Goal: Use online tool/utility: Utilize a website feature to perform a specific function

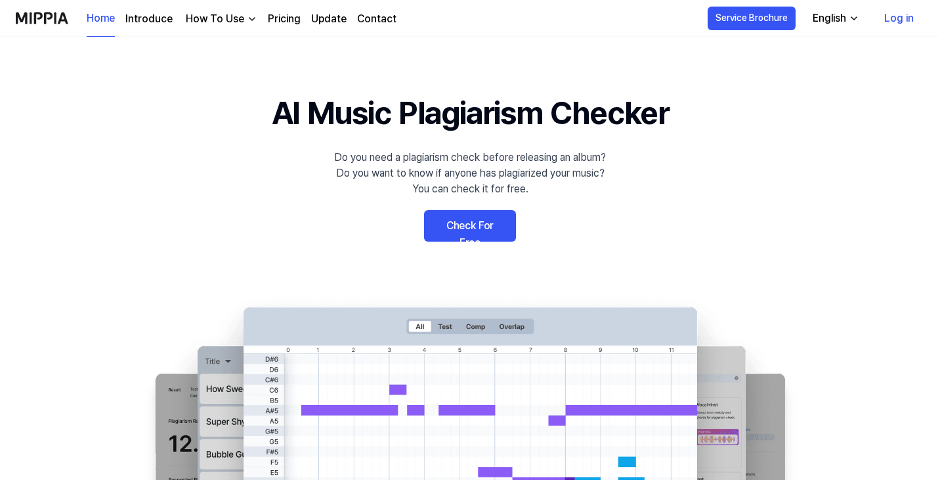
click at [505, 228] on link "Check For Free" at bounding box center [470, 226] width 92 height 32
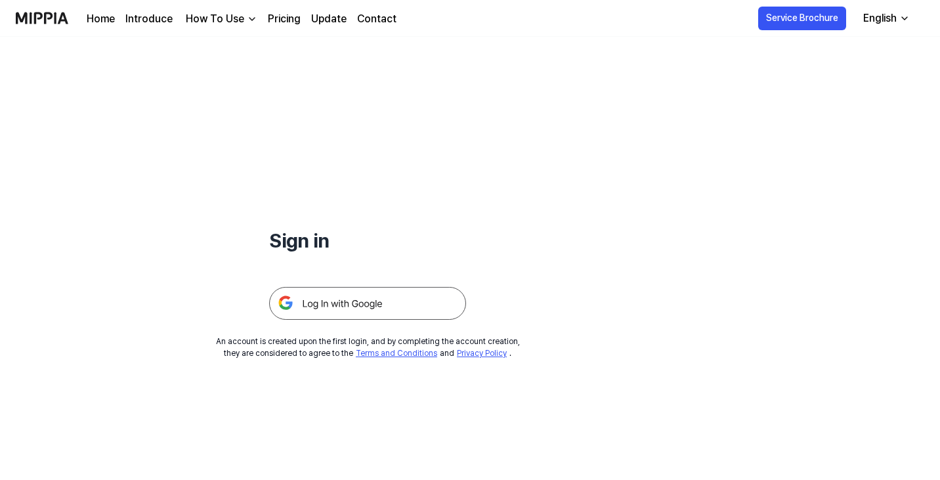
click at [342, 304] on img at bounding box center [367, 303] width 197 height 33
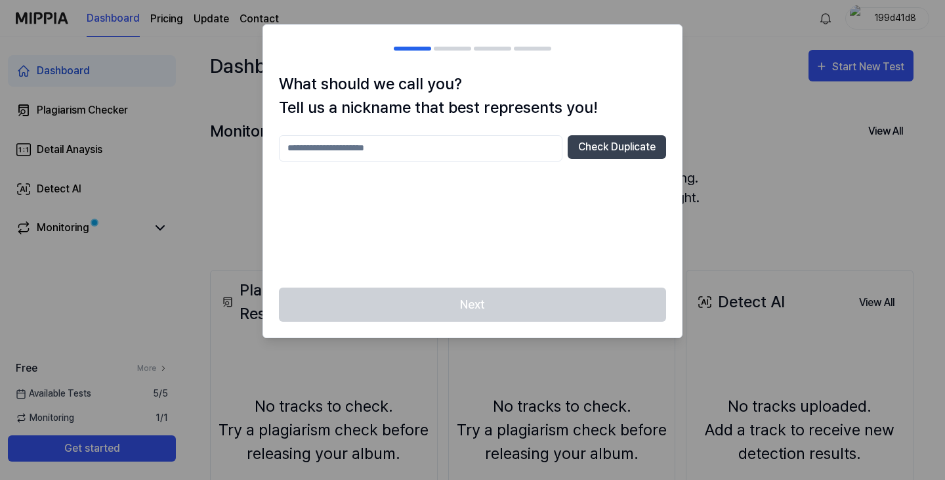
click at [508, 156] on input "text" at bounding box center [421, 148] width 284 height 26
type input "****"
click at [592, 142] on button "Check Duplicate" at bounding box center [617, 147] width 98 height 24
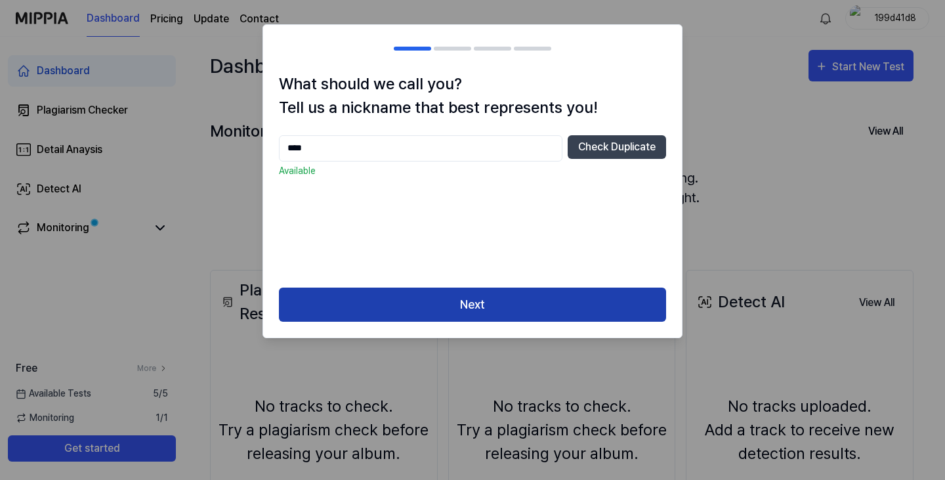
click at [462, 301] on button "Next" at bounding box center [472, 305] width 387 height 35
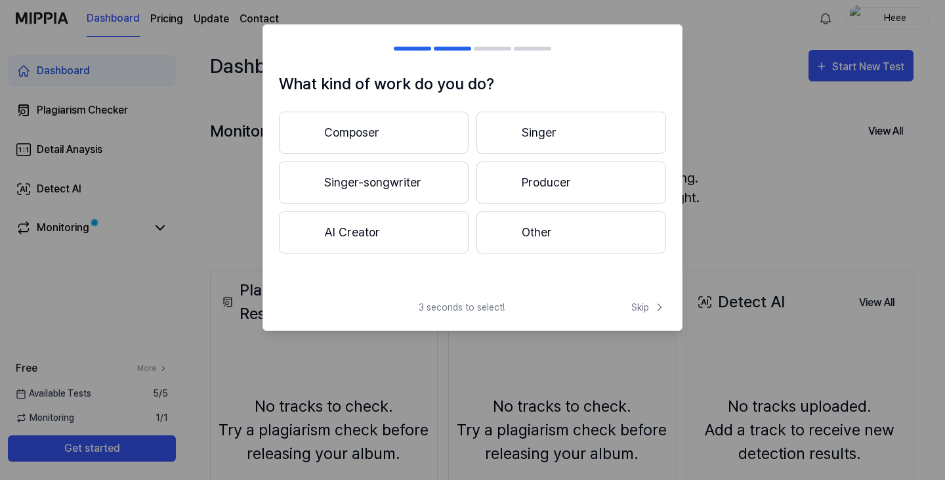
click at [423, 244] on button "AI Creator" at bounding box center [374, 232] width 190 height 42
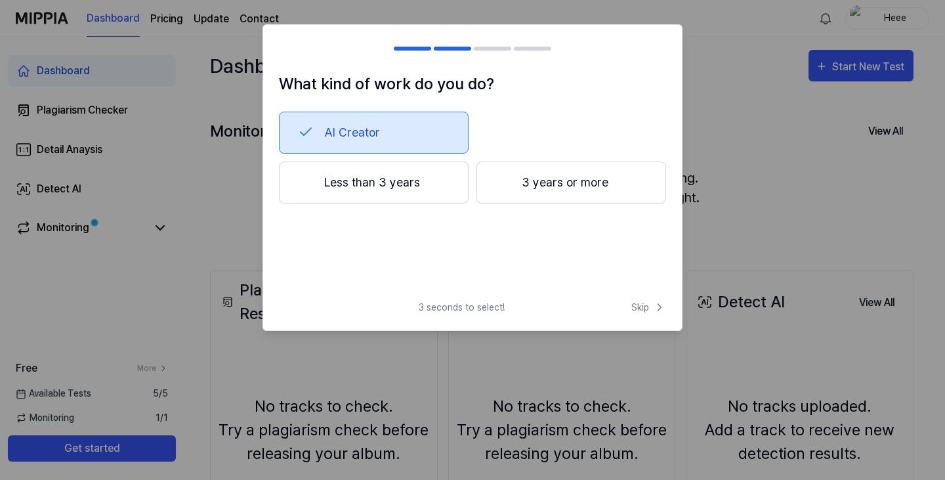
click at [422, 200] on button "Less than 3 years" at bounding box center [374, 183] width 190 height 42
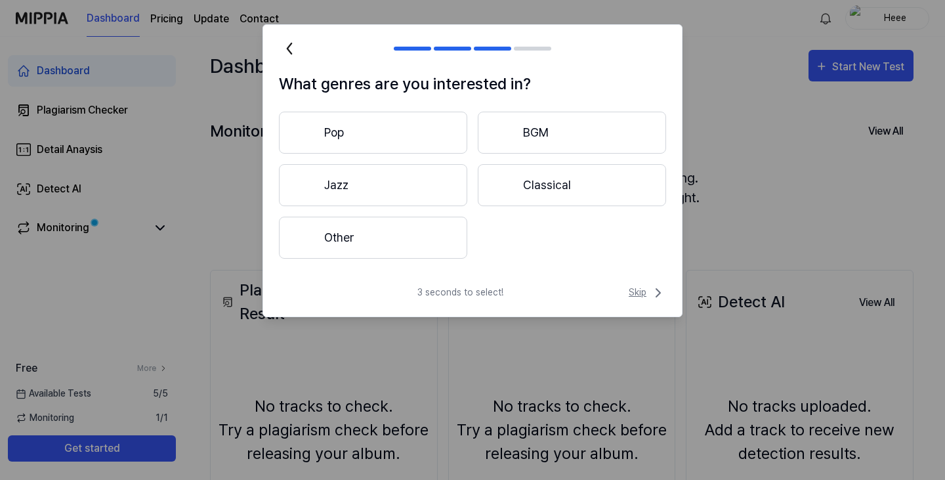
click at [643, 294] on span "Skip" at bounding box center [647, 293] width 37 height 16
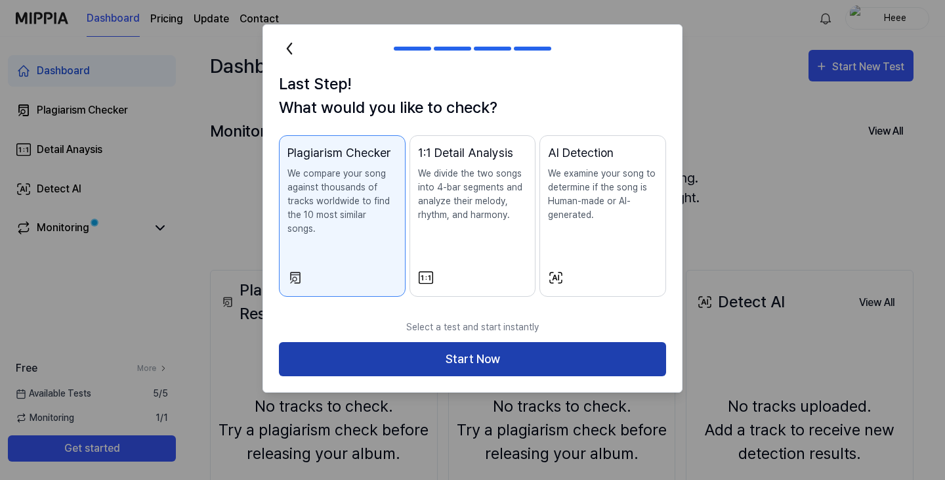
click at [522, 349] on button "Start Now" at bounding box center [472, 359] width 387 height 35
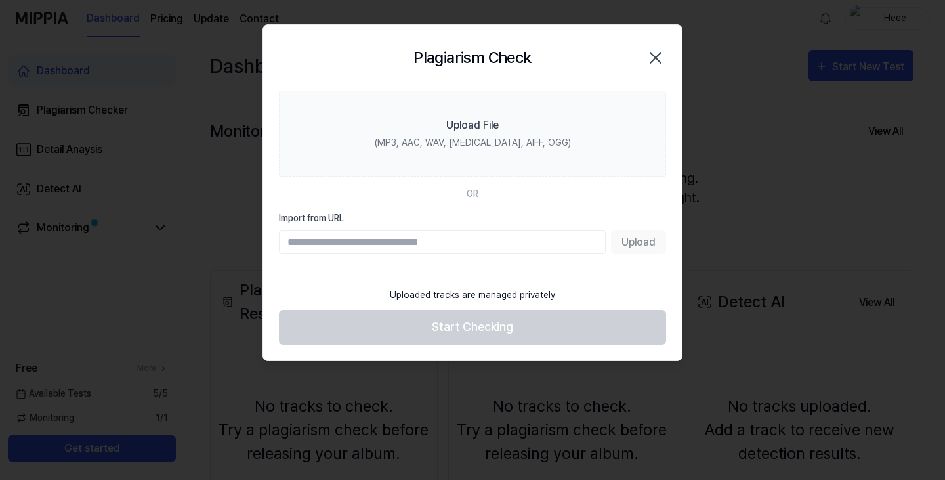
paste input "**********"
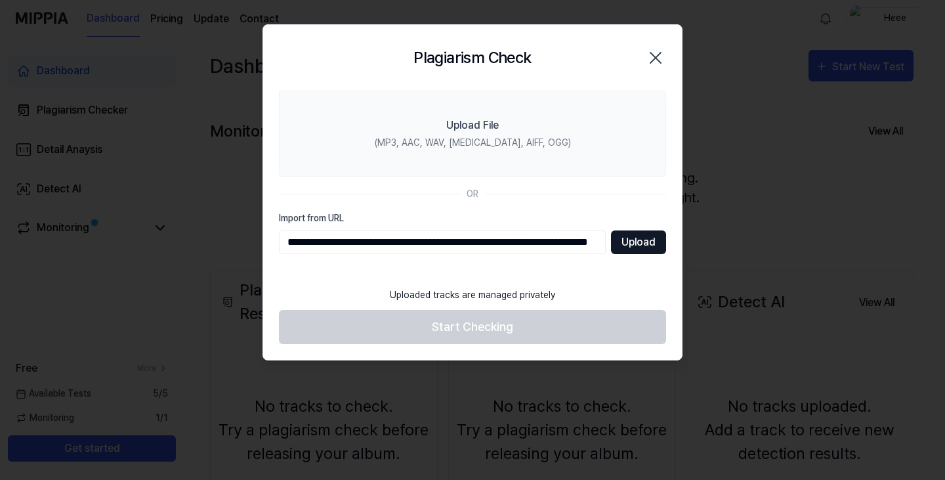
type input "**********"
click at [629, 244] on button "Upload" at bounding box center [638, 242] width 55 height 24
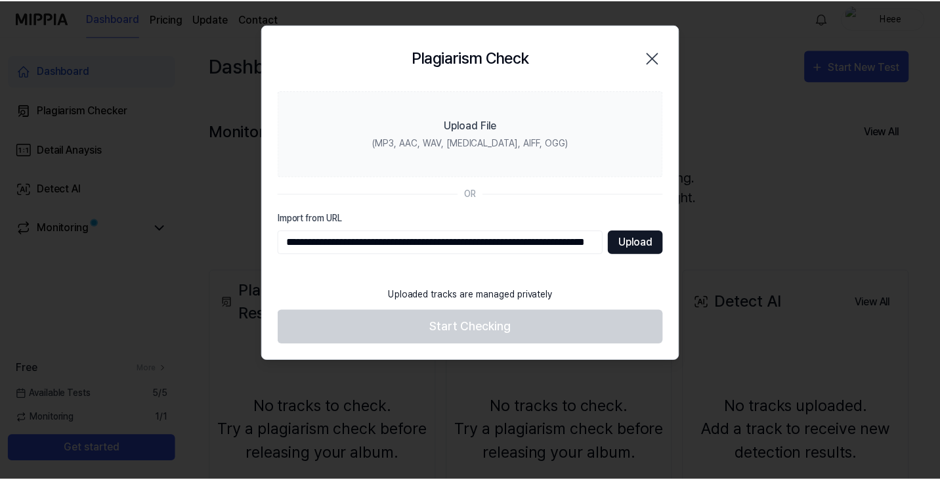
scroll to position [0, 0]
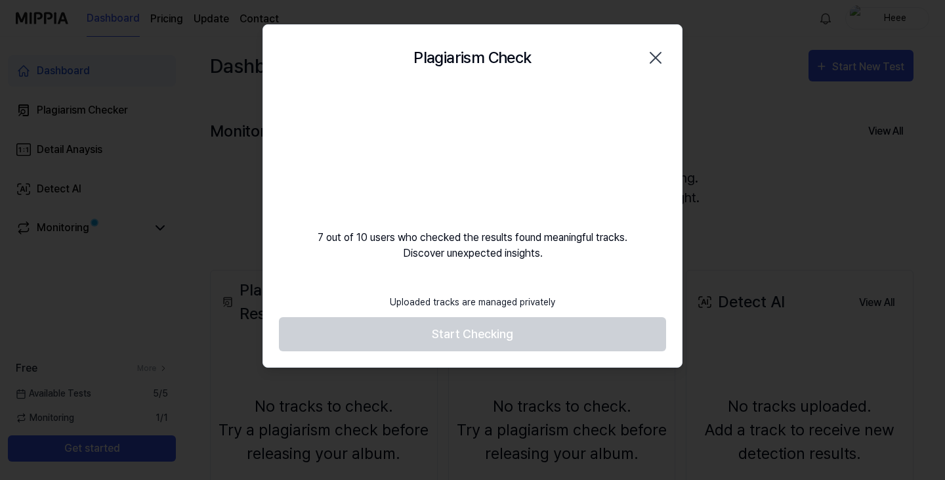
click at [525, 338] on footer "Uploaded tracks are managed privately Start Checking" at bounding box center [472, 320] width 387 height 64
click at [655, 56] on icon "button" at bounding box center [656, 58] width 11 height 11
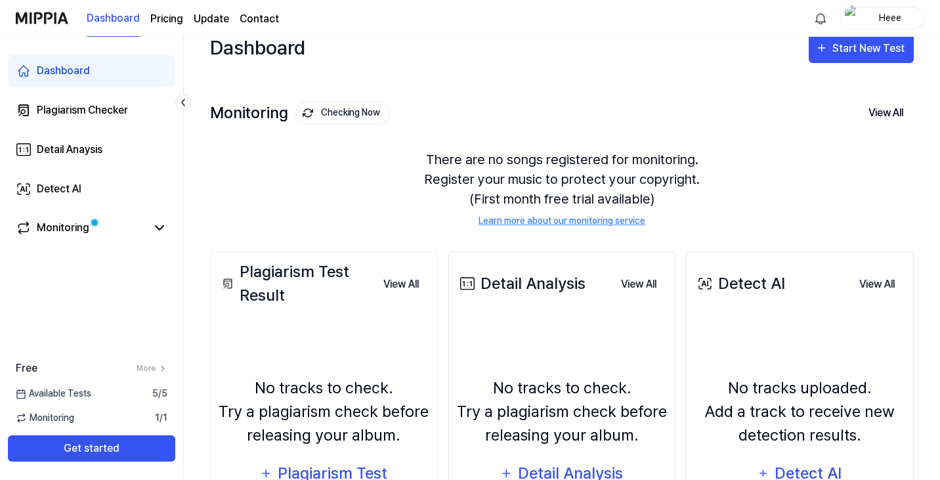
scroll to position [12, 0]
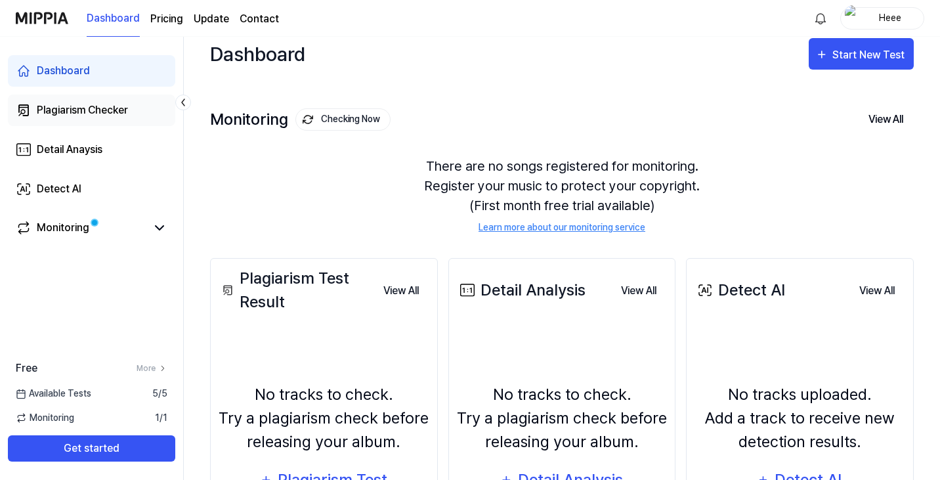
click at [98, 99] on link "Plagiarism Checker" at bounding box center [91, 111] width 167 height 32
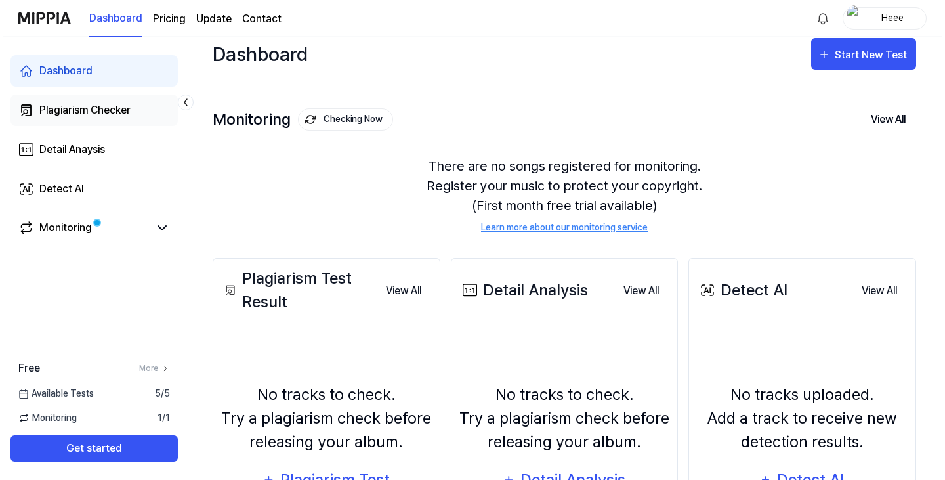
scroll to position [0, 0]
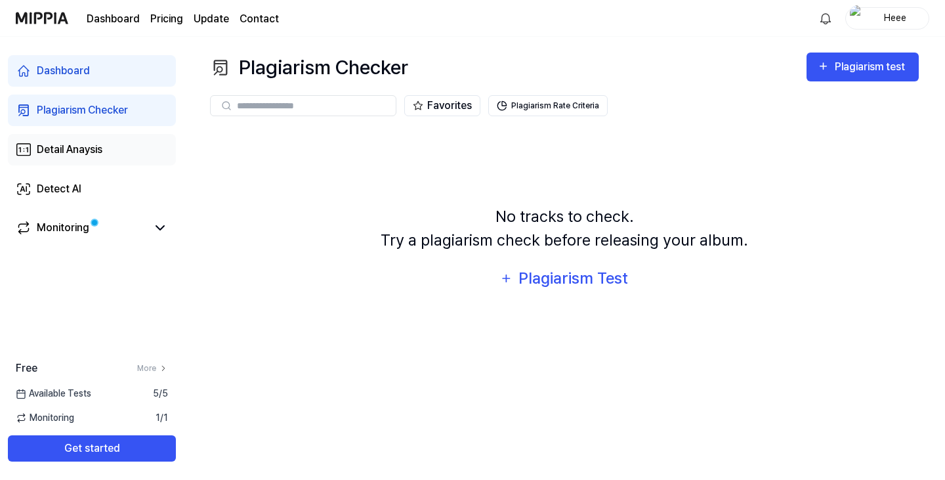
click at [111, 142] on link "Detail Anaysis" at bounding box center [92, 150] width 168 height 32
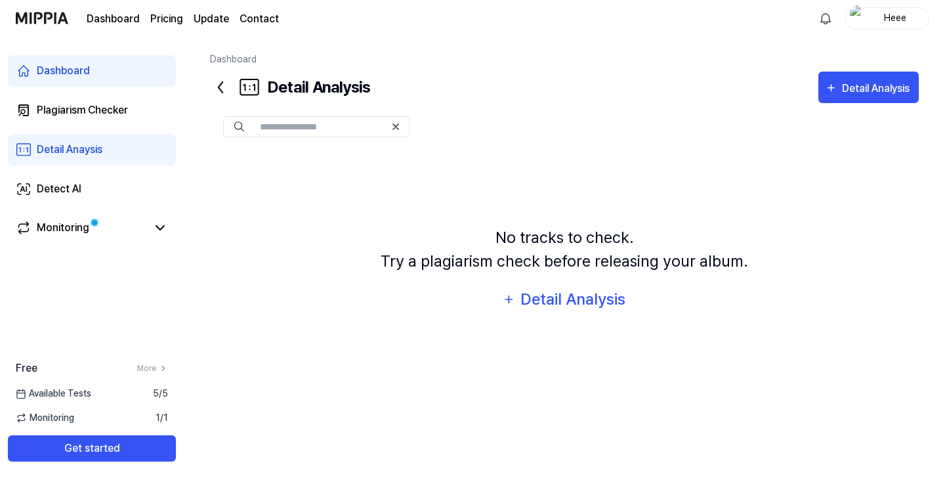
click at [531, 251] on div "No tracks to check. Try a plagiarism check before releasing your album." at bounding box center [565, 249] width 368 height 47
click at [593, 293] on div "Detail Analysis" at bounding box center [573, 299] width 107 height 25
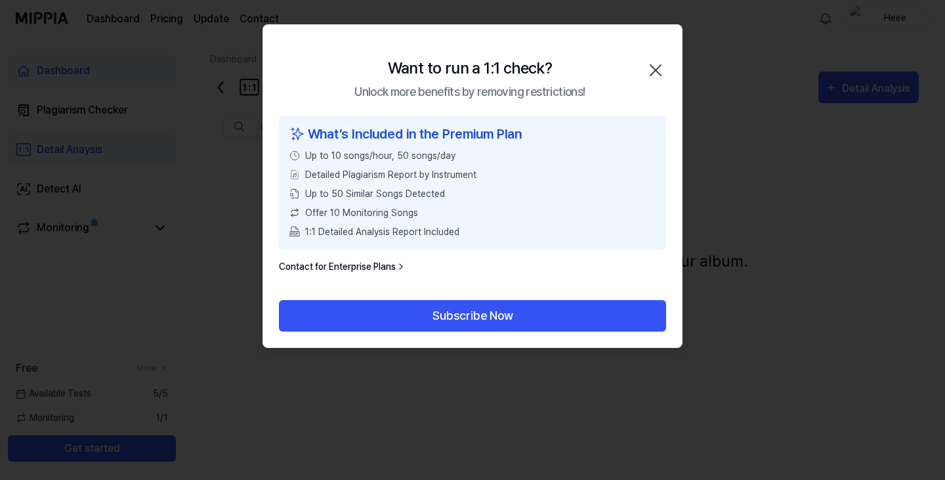
click at [657, 65] on icon "button" at bounding box center [655, 70] width 21 height 21
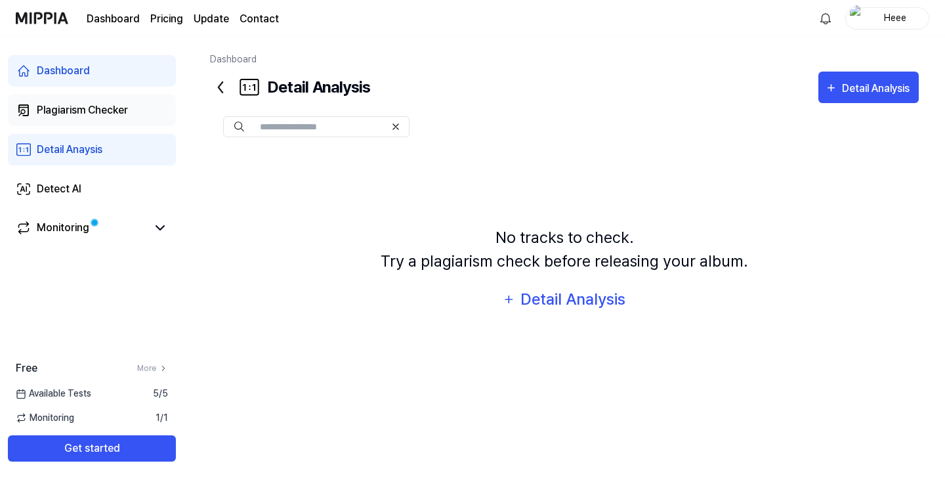
click at [93, 96] on link "Plagiarism Checker" at bounding box center [92, 111] width 168 height 32
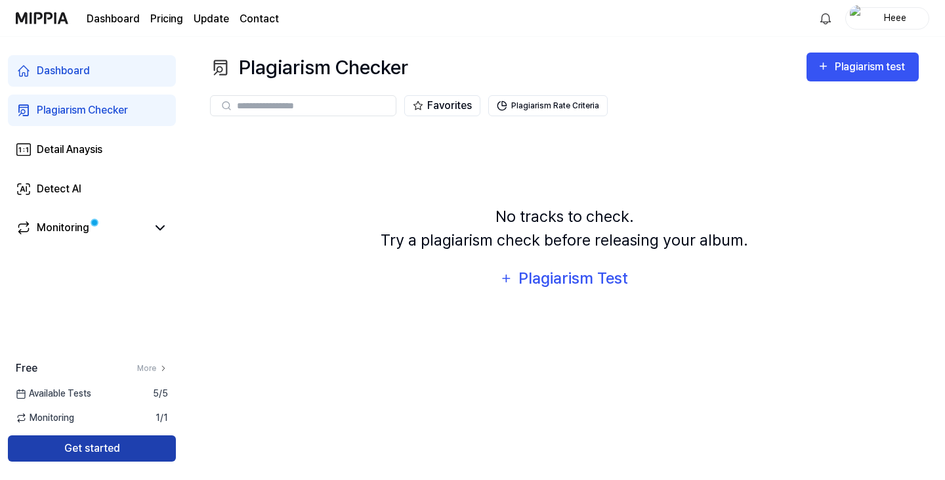
click at [71, 460] on button "Get started" at bounding box center [92, 448] width 168 height 26
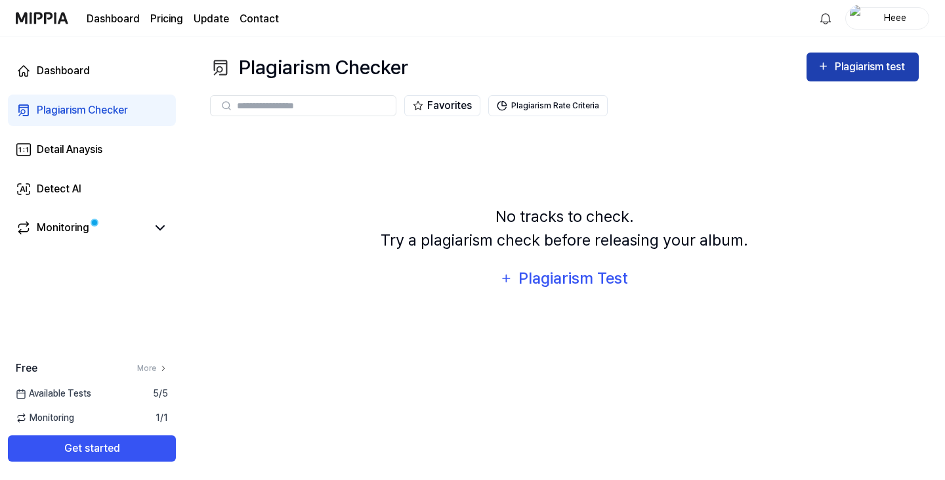
click at [895, 70] on div "Plagiarism test" at bounding box center [872, 66] width 74 height 17
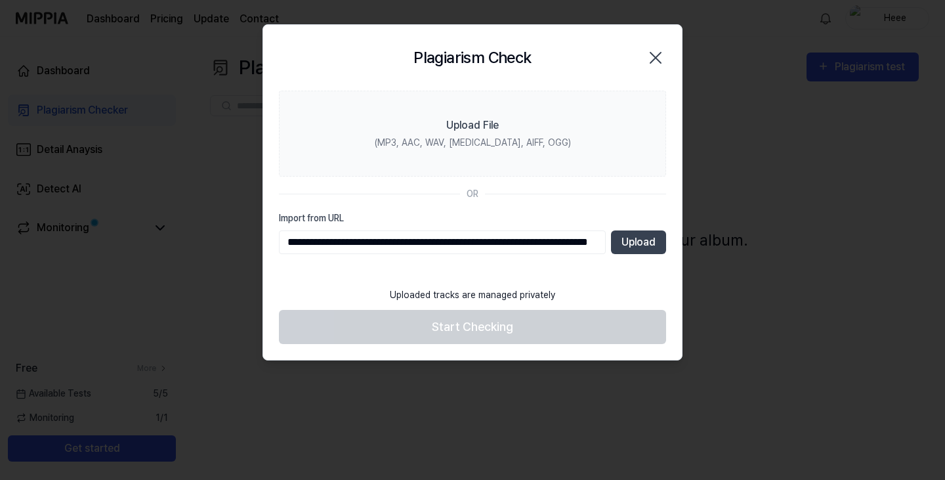
scroll to position [0, 91]
type input "**********"
click at [638, 232] on button "Upload" at bounding box center [638, 242] width 55 height 24
